Goal: Task Accomplishment & Management: Complete application form

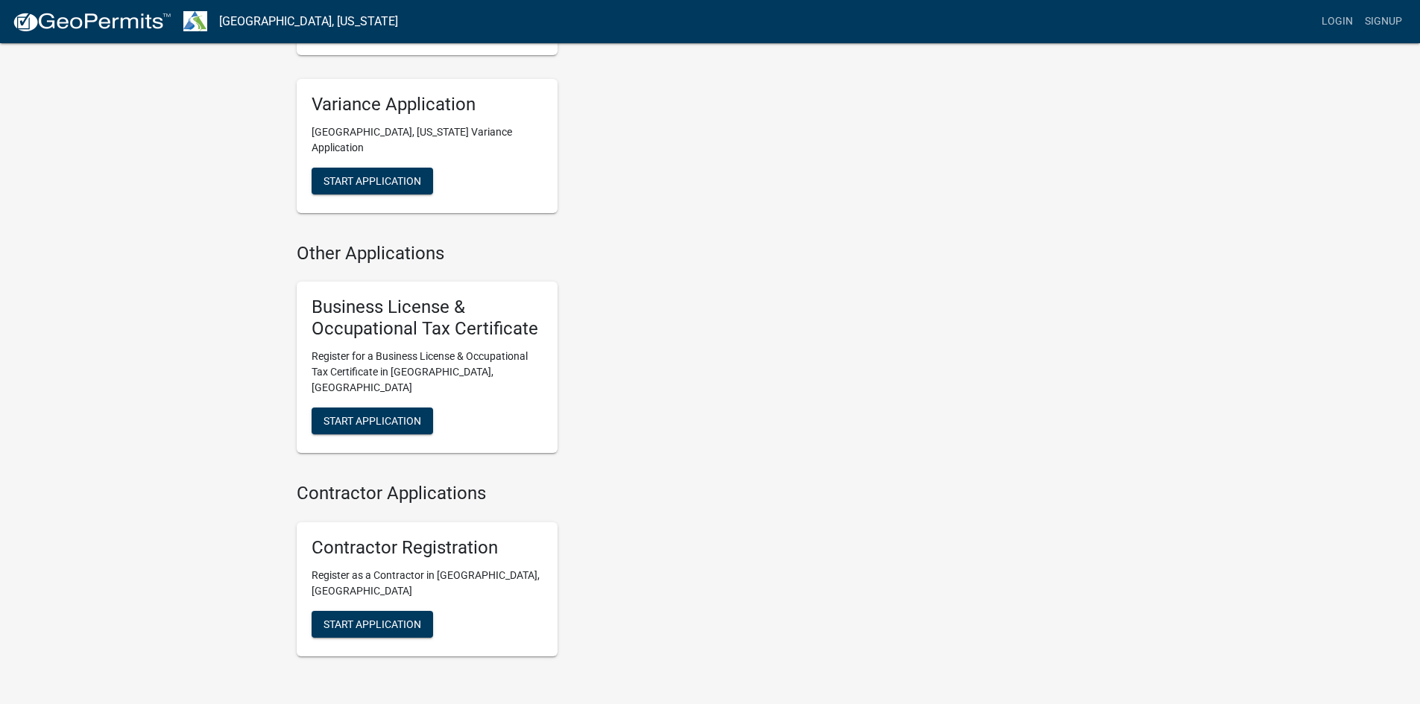
scroll to position [991, 0]
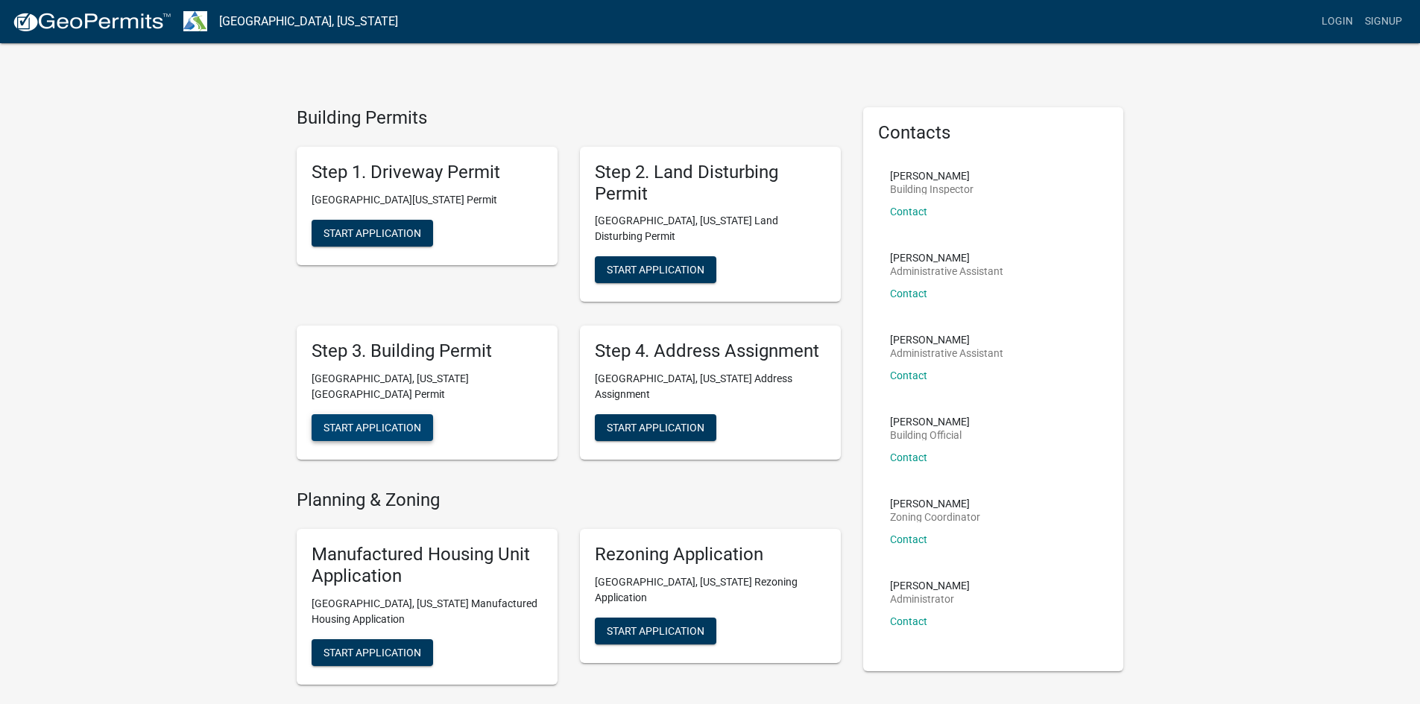
click at [395, 422] on span "Start Application" at bounding box center [372, 428] width 98 height 12
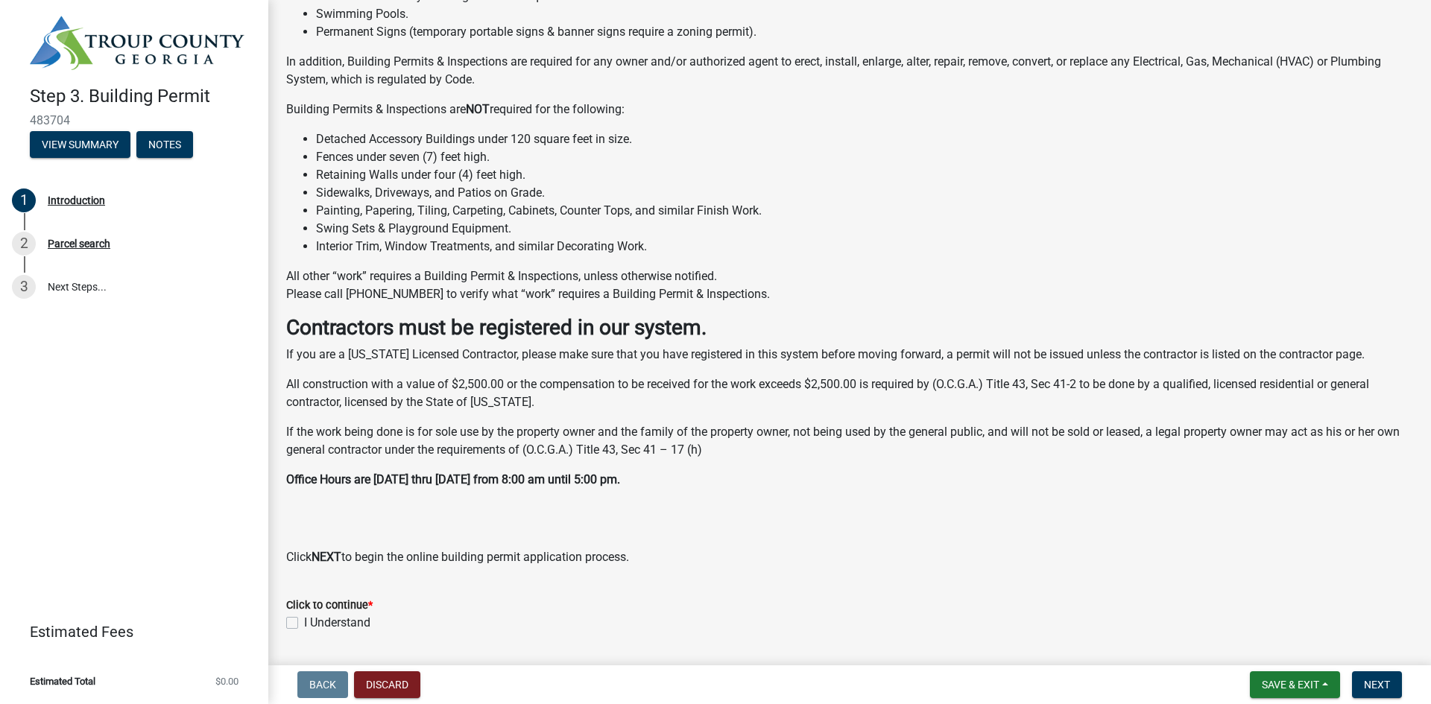
scroll to position [233, 0]
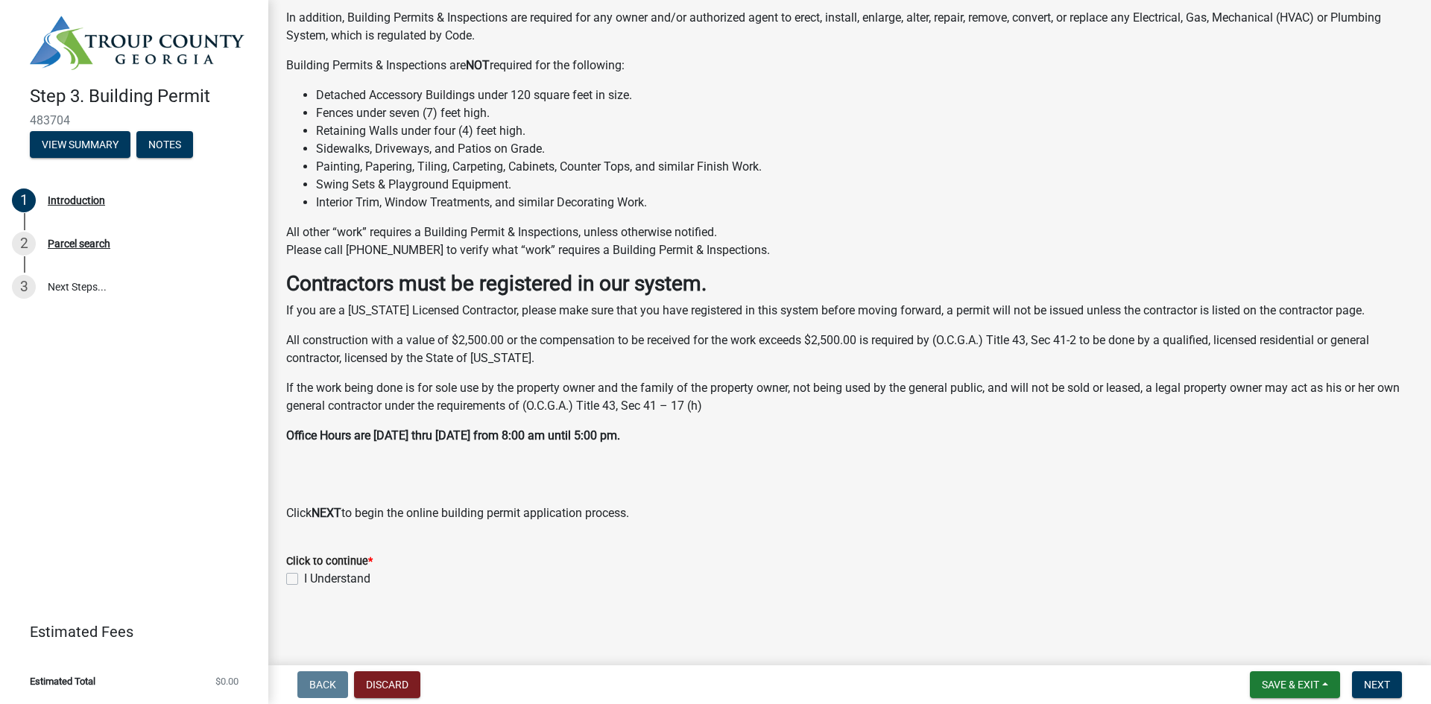
click at [281, 577] on div "Click to continue * I Understand" at bounding box center [849, 561] width 1149 height 54
click at [304, 579] on label "I Understand" at bounding box center [337, 579] width 66 height 18
click at [304, 579] on input "I Understand" at bounding box center [309, 575] width 10 height 10
checkbox input "true"
click at [1376, 686] on span "Next" at bounding box center [1377, 685] width 26 height 12
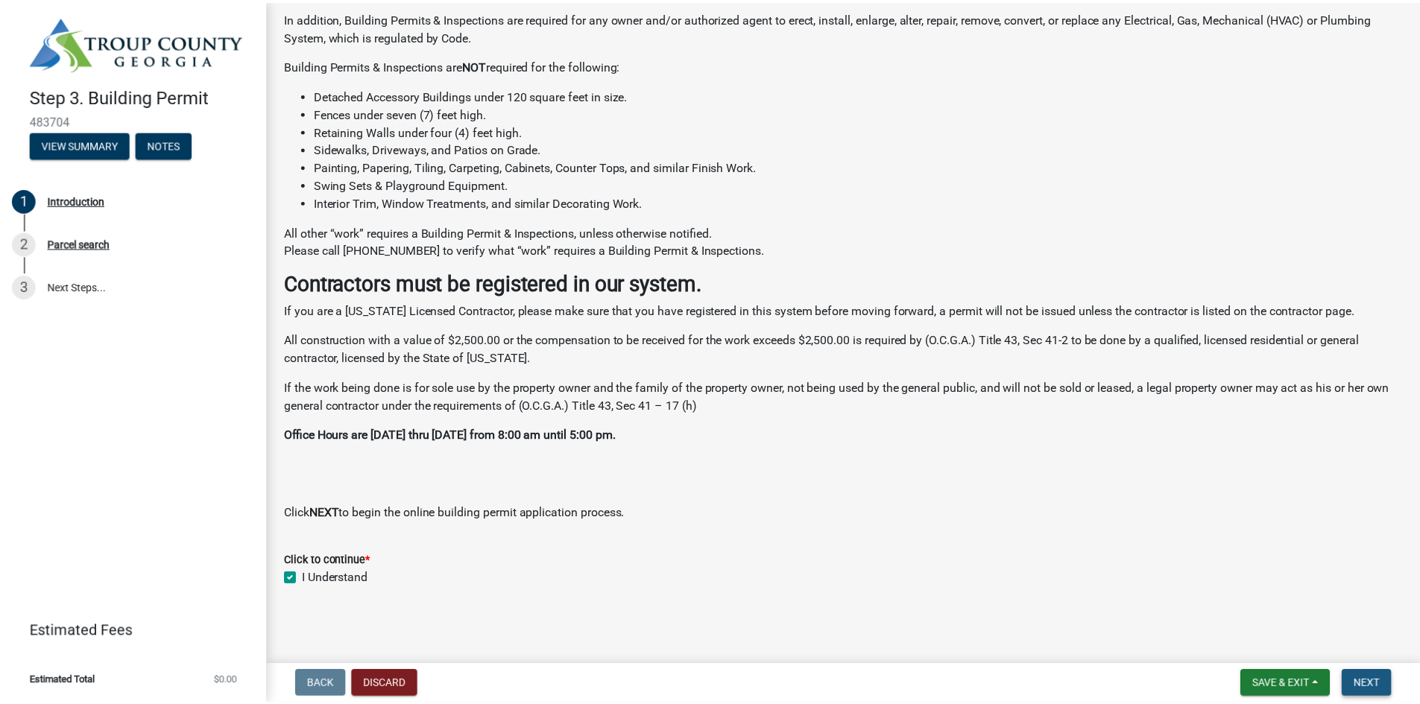
scroll to position [0, 0]
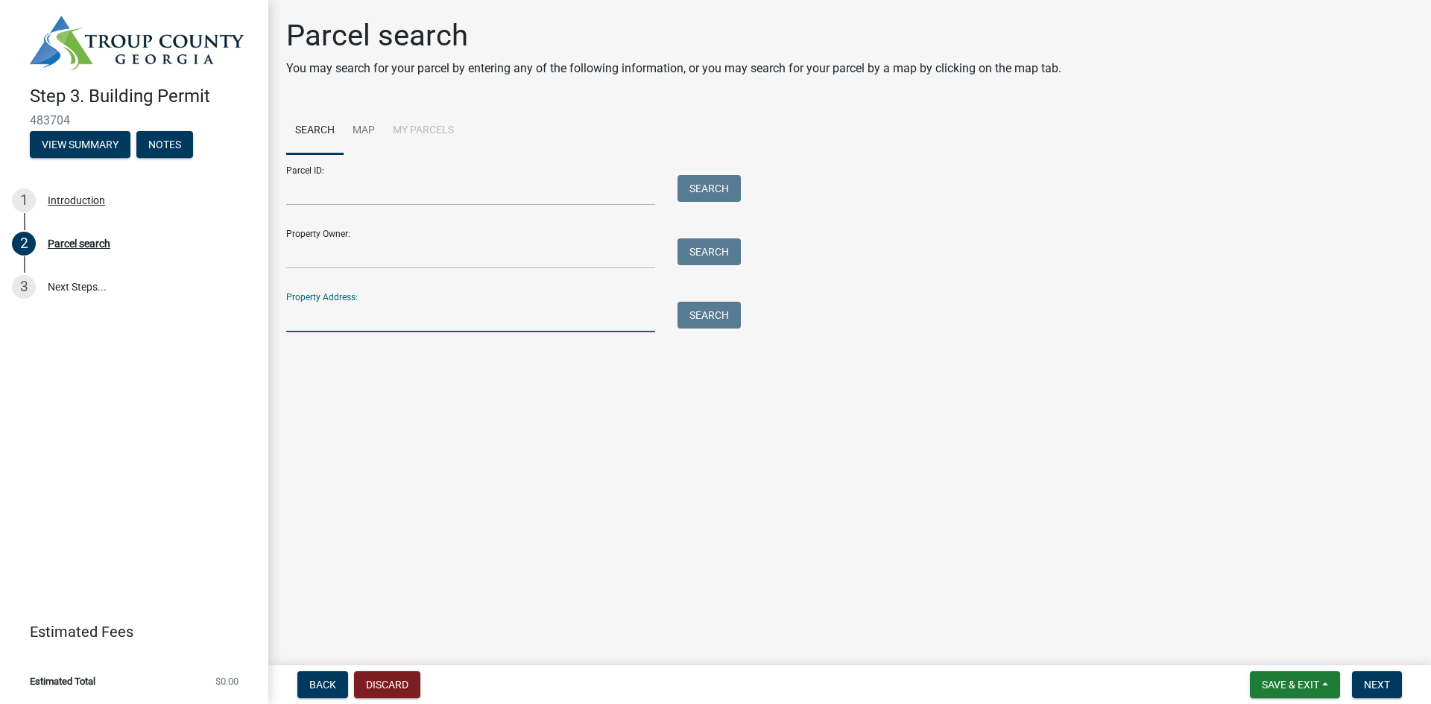
click at [347, 318] on input "Property Address:" at bounding box center [470, 317] width 369 height 31
type input "1524 [GEOGRAPHIC_DATA]"
click at [704, 309] on button "Search" at bounding box center [709, 315] width 63 height 27
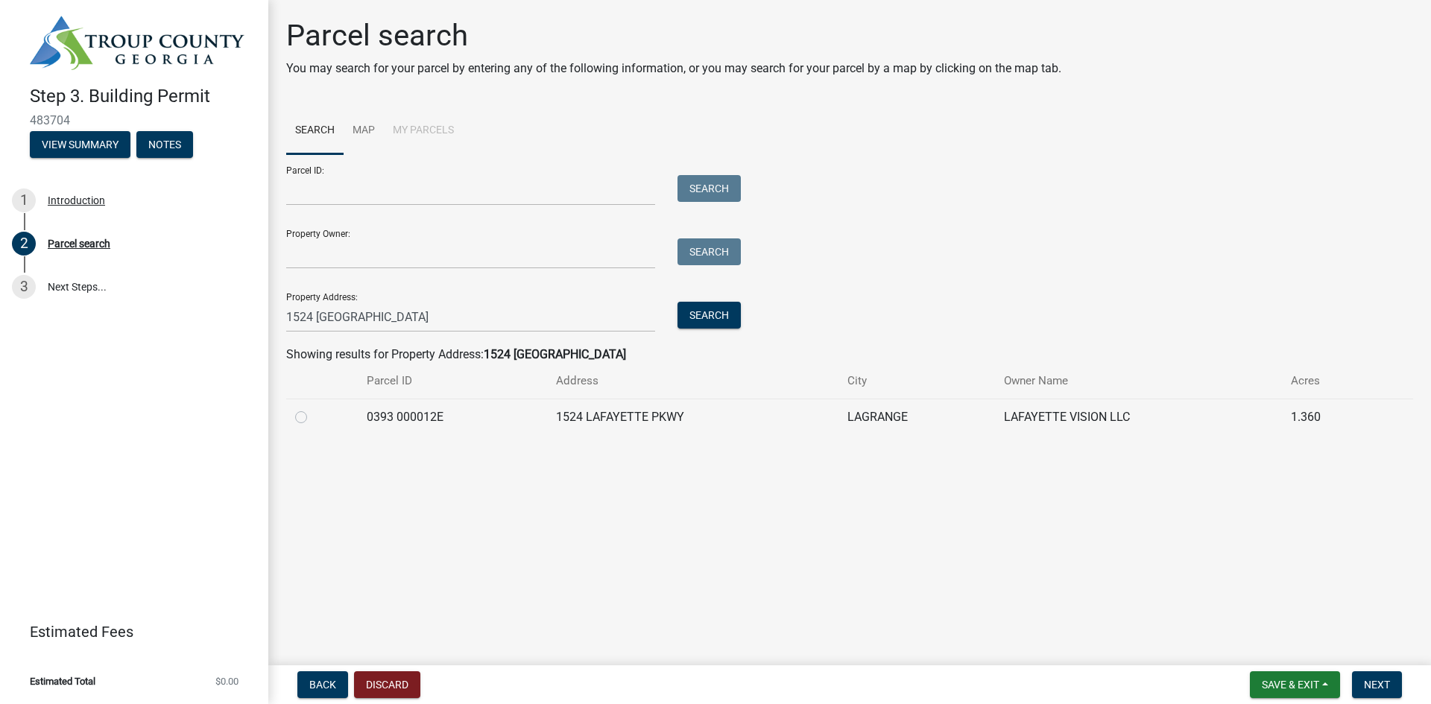
click at [293, 417] on td at bounding box center [322, 417] width 72 height 37
click at [313, 408] on label at bounding box center [313, 408] width 0 height 0
click at [313, 418] on 000012E "radio" at bounding box center [318, 413] width 10 height 10
radio 000012E "true"
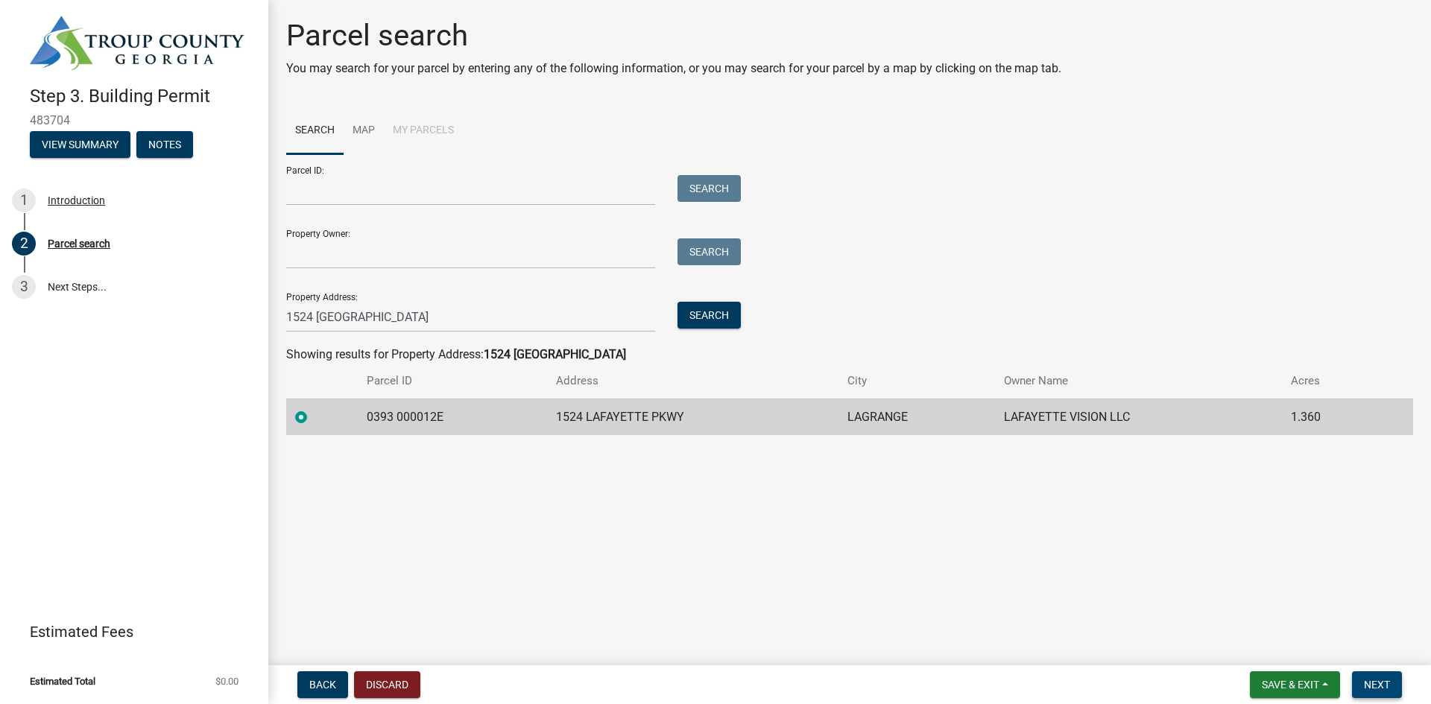
click at [1376, 686] on span "Next" at bounding box center [1377, 685] width 26 height 12
click at [1063, 572] on main "Parcel search You may search for your parcel by entering any of the following i…" at bounding box center [849, 330] width 1163 height 660
click at [1376, 687] on span "Next" at bounding box center [1377, 685] width 26 height 12
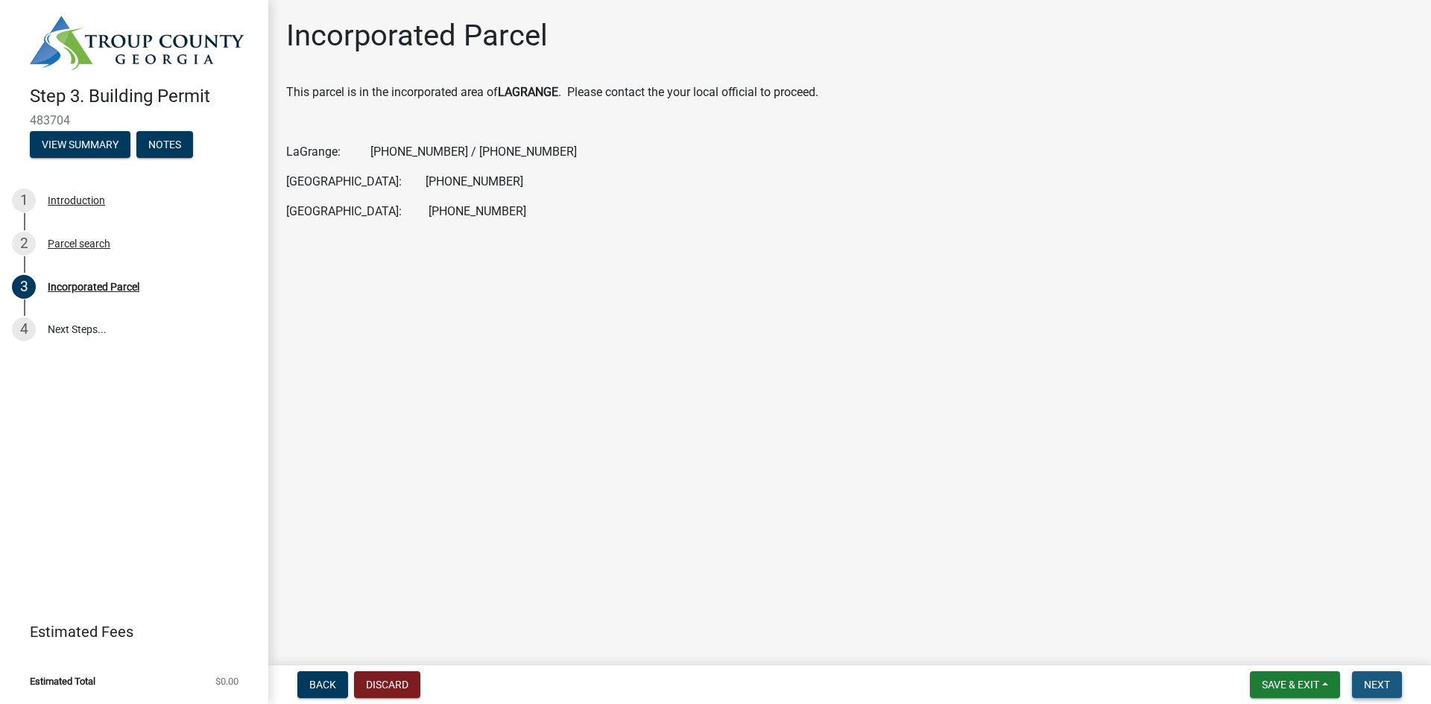
click at [1379, 685] on span "Next" at bounding box center [1377, 685] width 26 height 12
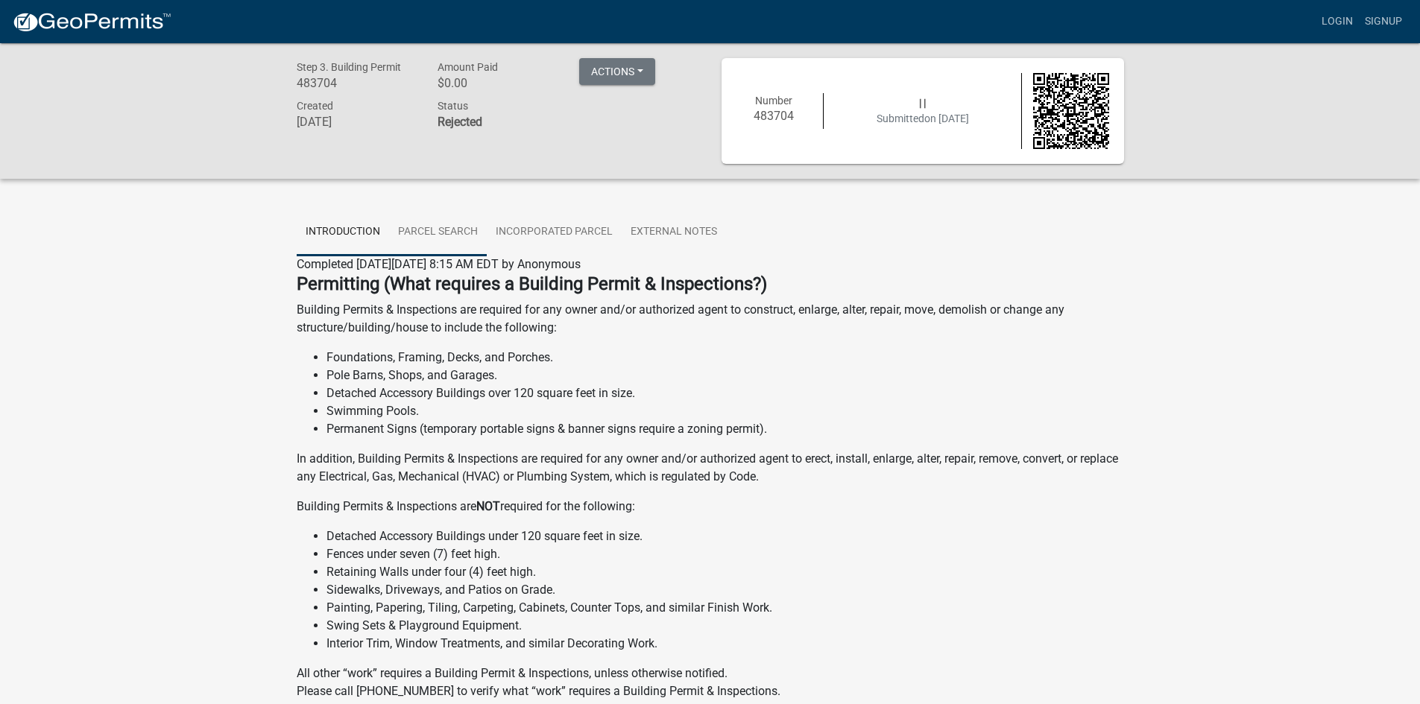
click at [423, 231] on link "Parcel search" at bounding box center [438, 233] width 98 height 48
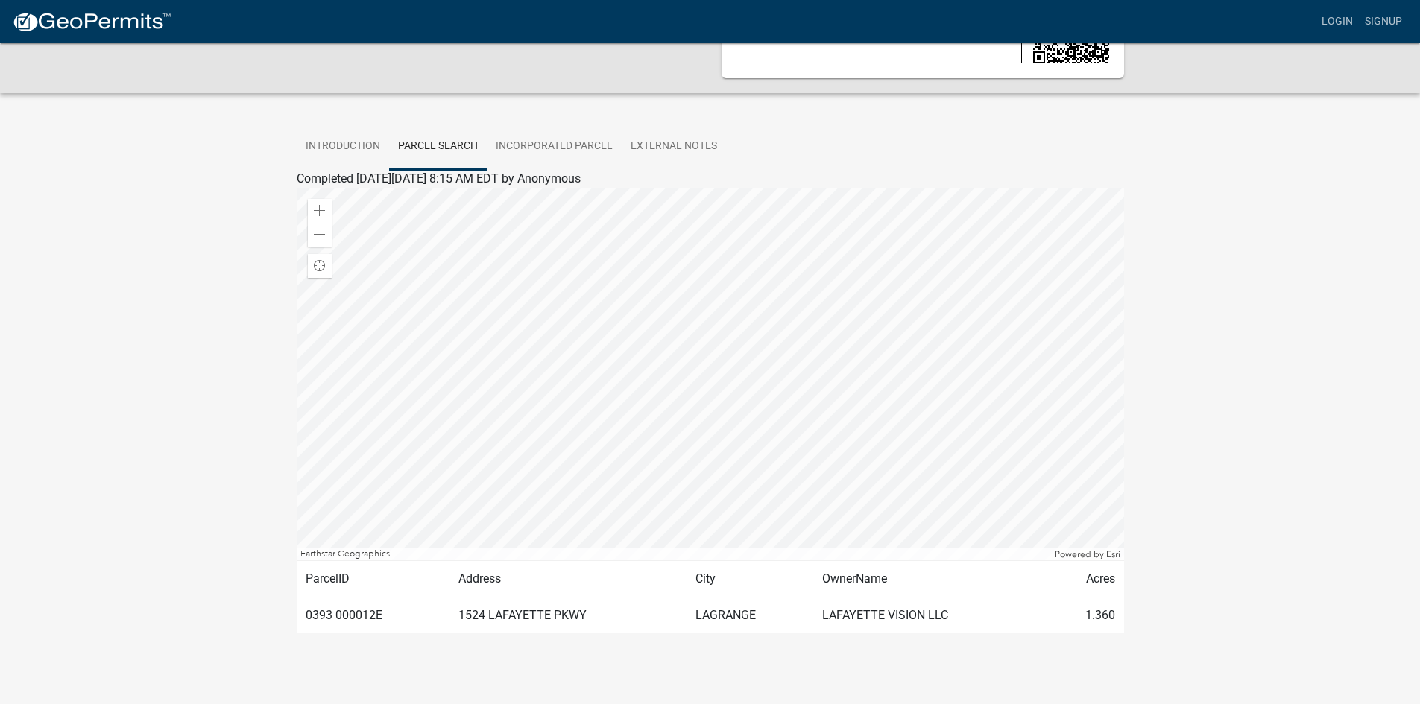
scroll to position [89, 0]
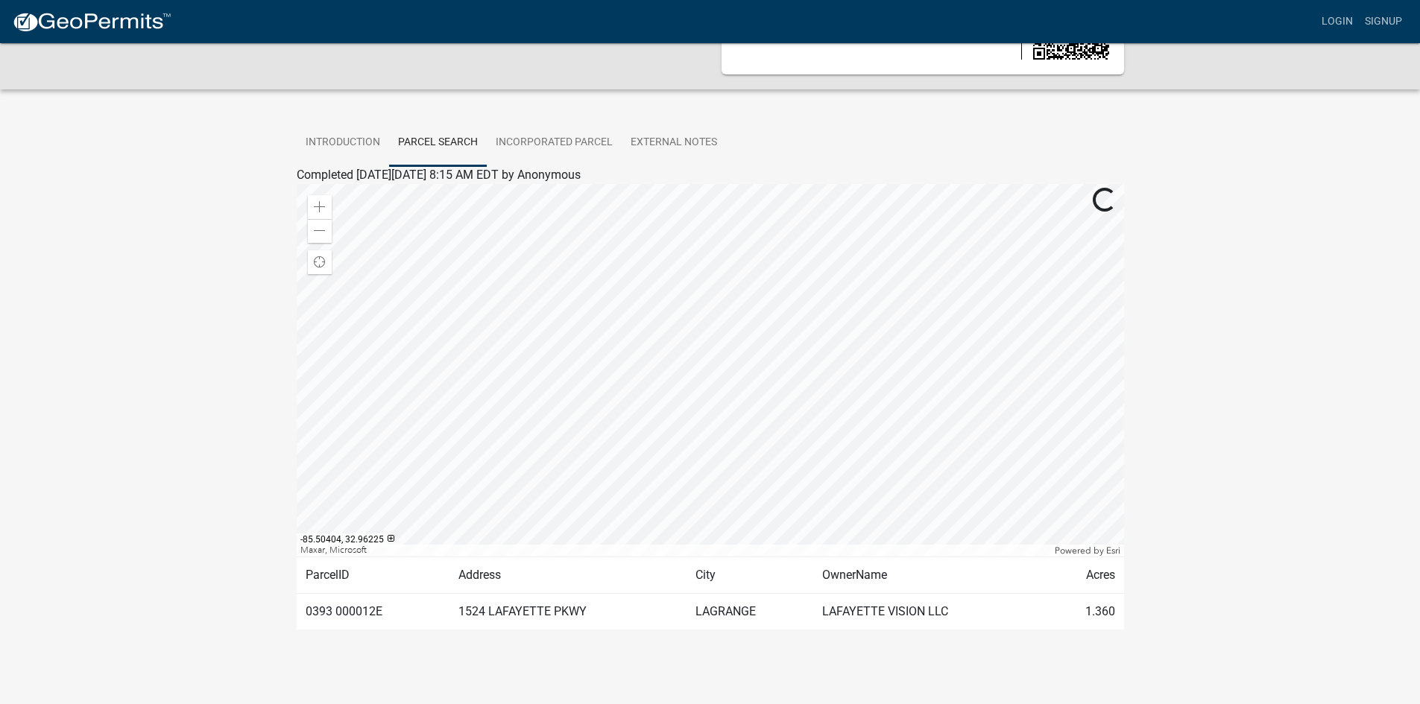
click at [353, 607] on td "0393 000012E" at bounding box center [374, 611] width 154 height 37
click at [574, 138] on link "Incorporated Parcel" at bounding box center [554, 143] width 135 height 48
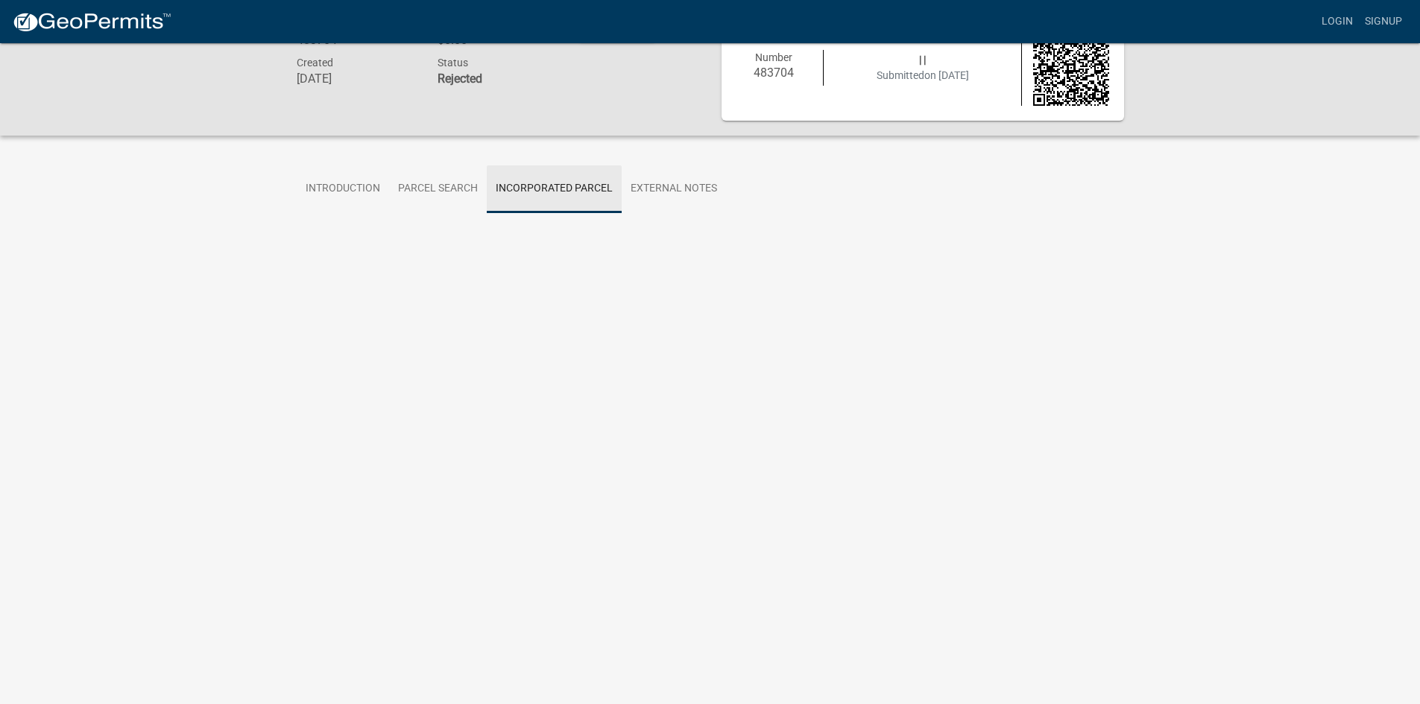
scroll to position [43, 0]
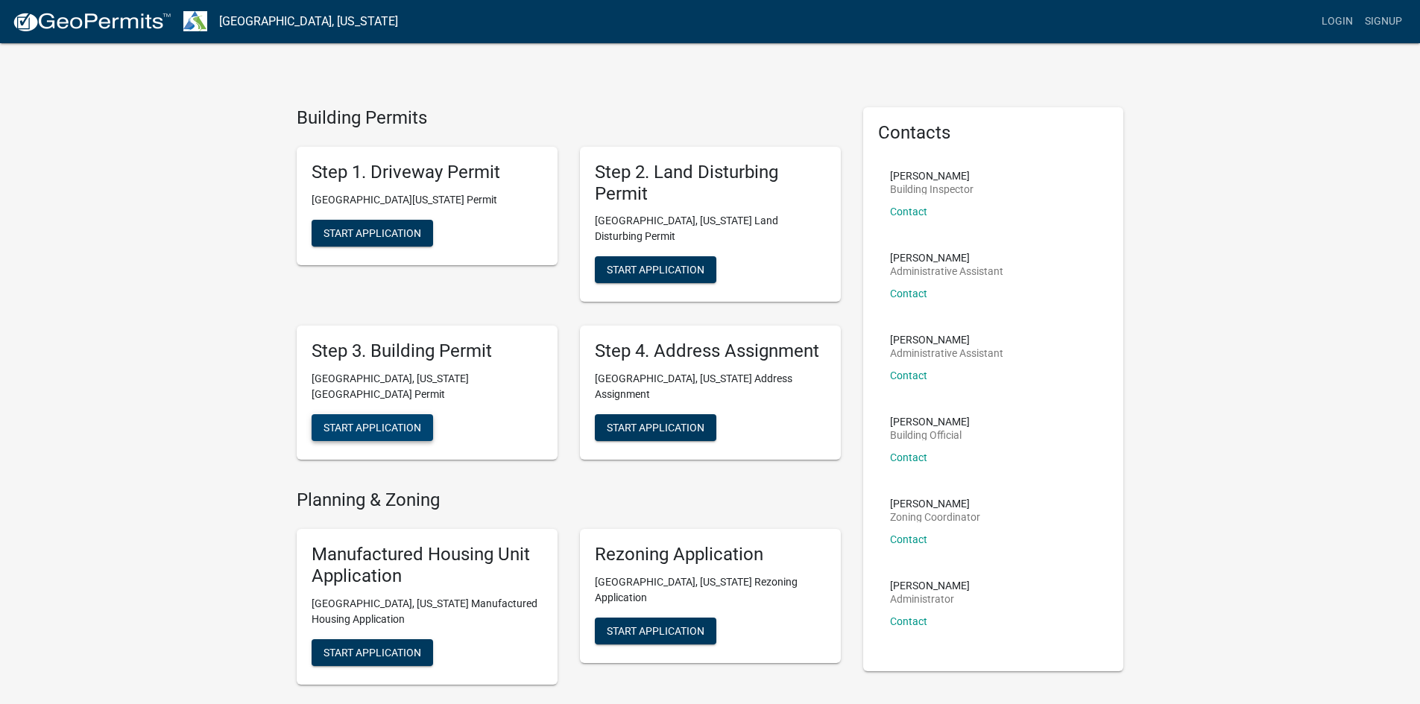
click at [397, 422] on span "Start Application" at bounding box center [372, 428] width 98 height 12
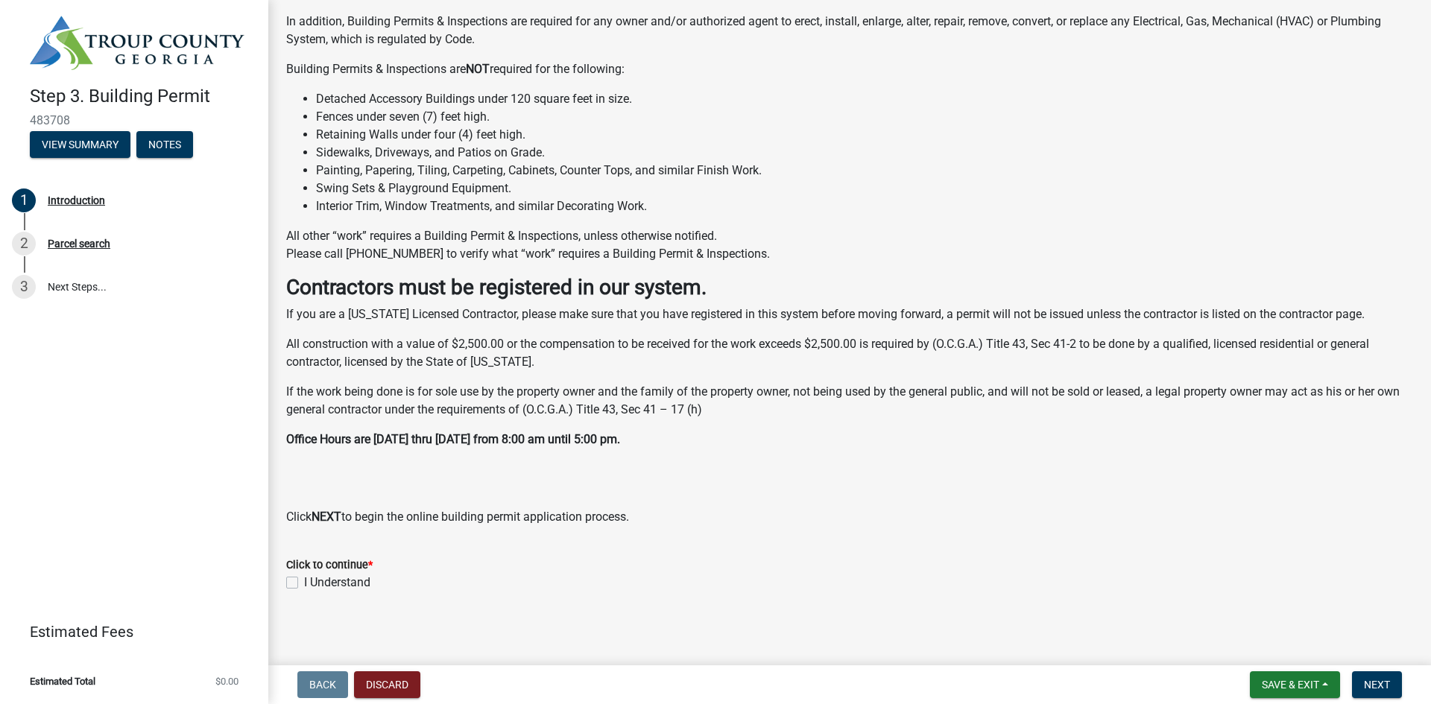
scroll to position [233, 0]
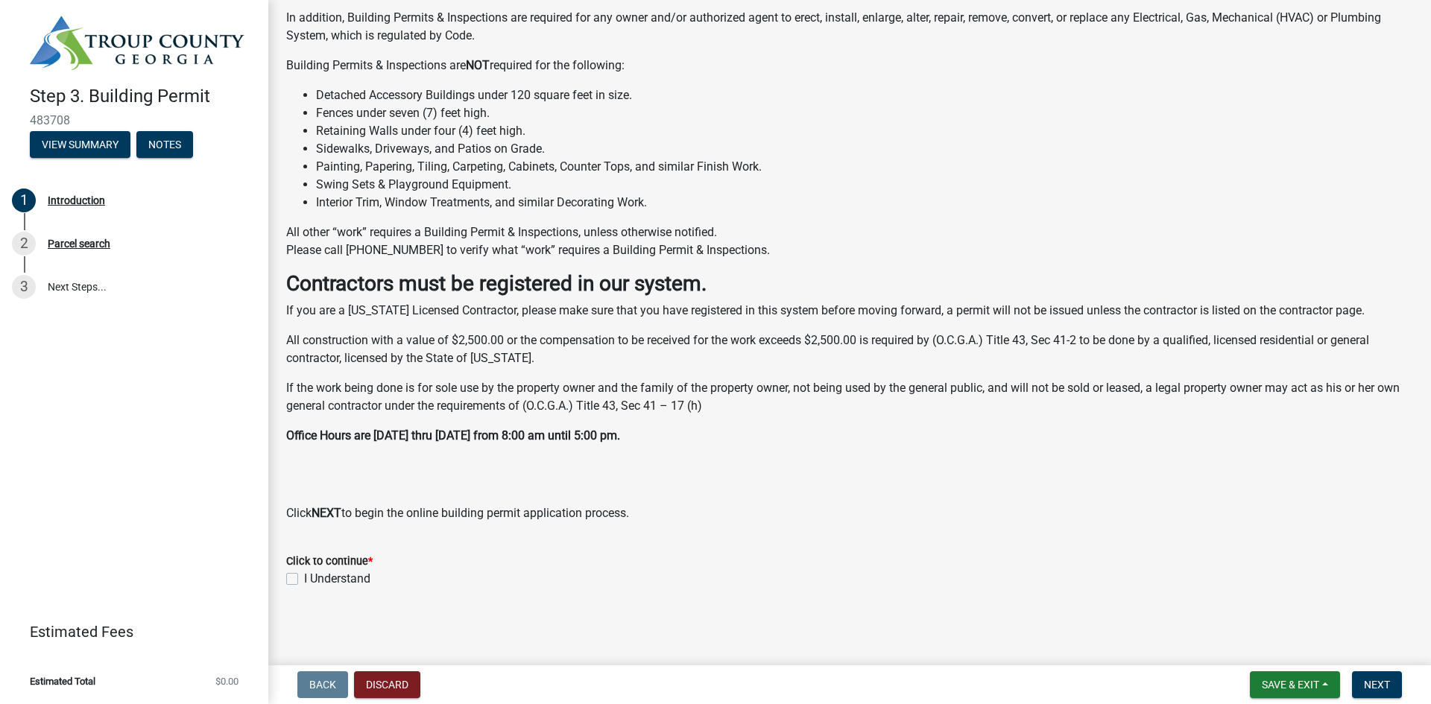
click at [304, 581] on label "I Understand" at bounding box center [337, 579] width 66 height 18
click at [304, 580] on input "I Understand" at bounding box center [309, 575] width 10 height 10
checkbox input "true"
